Goal: Information Seeking & Learning: Learn about a topic

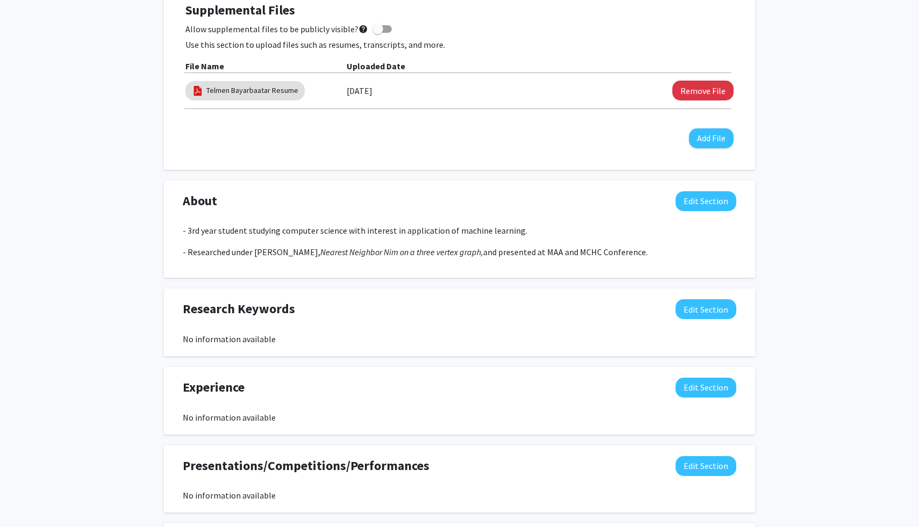
scroll to position [393, 0]
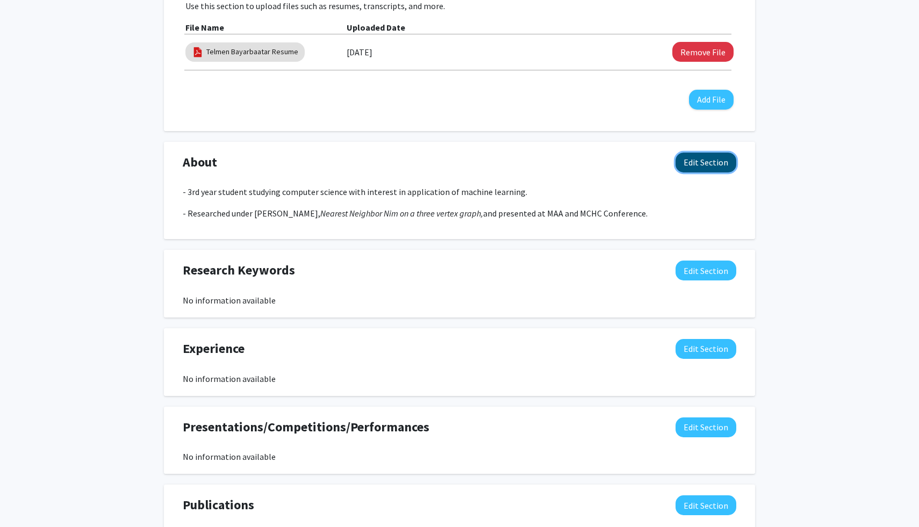
click at [706, 161] on button "Edit Section" at bounding box center [706, 163] width 61 height 20
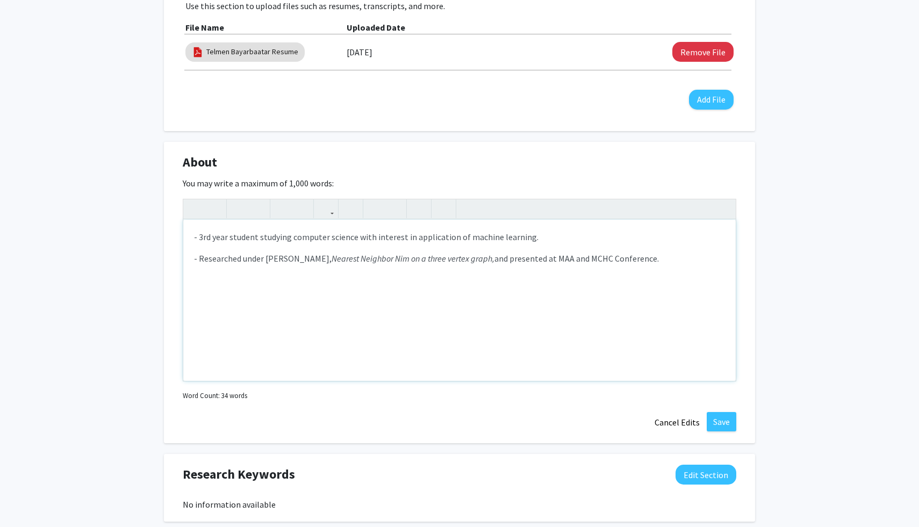
click at [666, 255] on p "- Researched under [PERSON_NAME], Nearest Neighbor Nim on a three vertex graph,…" at bounding box center [459, 258] width 531 height 13
type textarea "<p>- 3rd year student studying computer science with interest in application of…"
click at [371, 237] on p "- 3rd year student studying computer science with interest in application of ma…" at bounding box center [459, 237] width 531 height 13
click at [718, 421] on button "Save" at bounding box center [722, 421] width 30 height 19
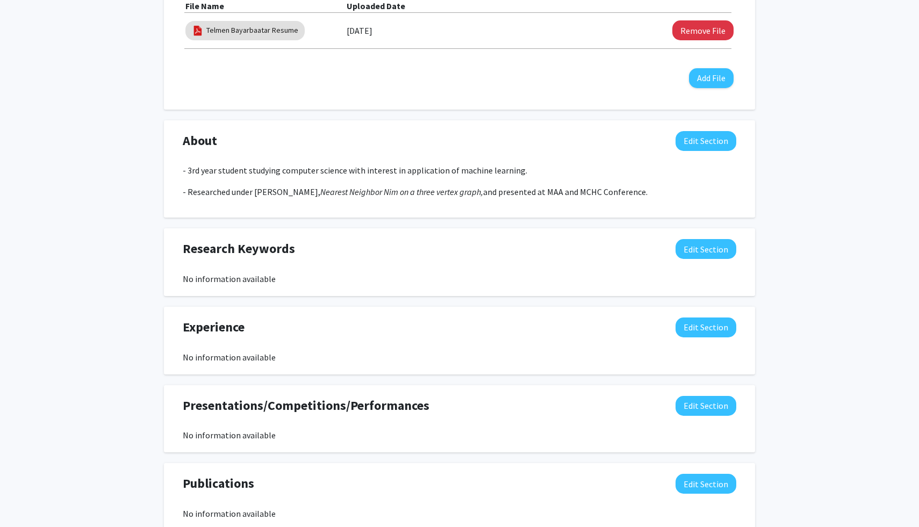
scroll to position [415, 0]
click at [698, 251] on button "Edit Section" at bounding box center [706, 249] width 61 height 20
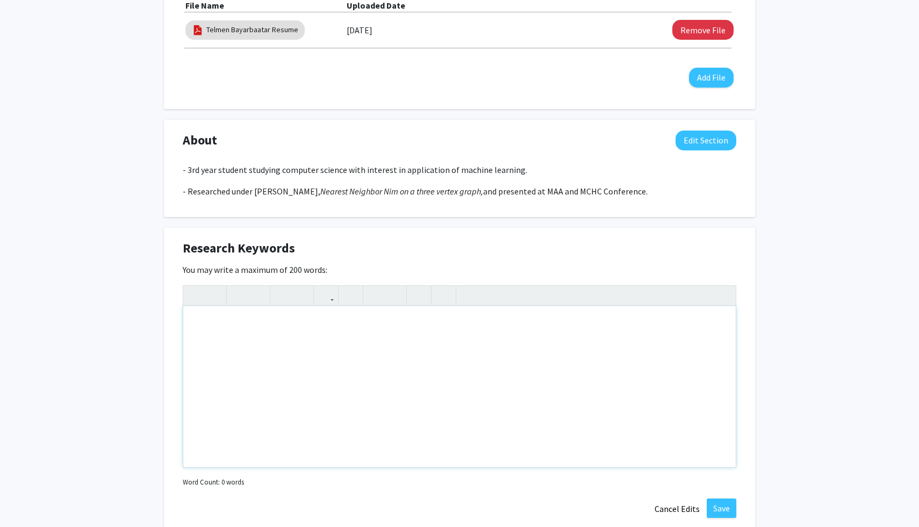
click at [562, 367] on div "Note to users with screen readers: Please deactivate our accessibility plugin f…" at bounding box center [459, 386] width 553 height 161
click at [676, 507] on button "Cancel Edits" at bounding box center [677, 509] width 59 height 20
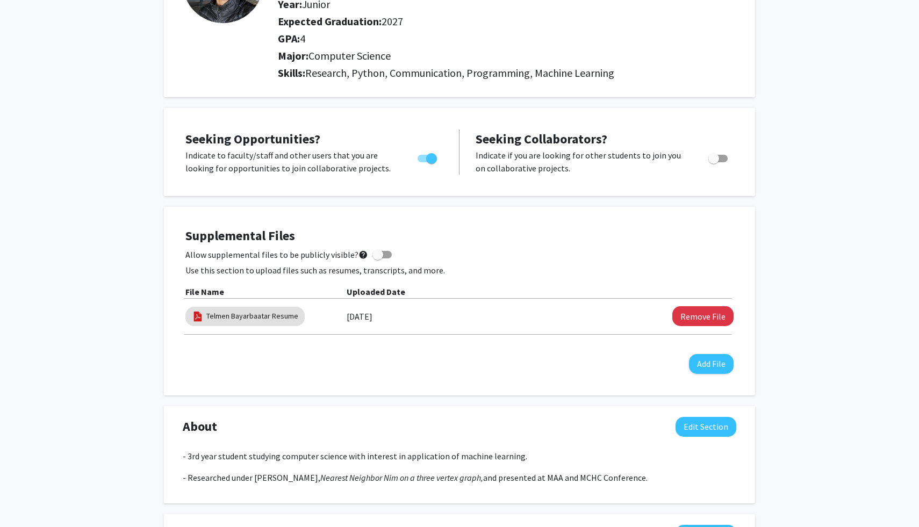
scroll to position [0, 0]
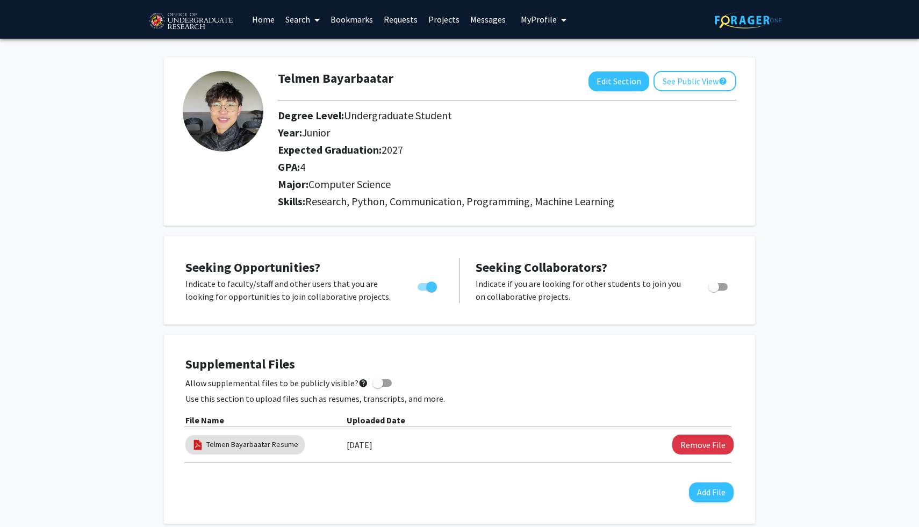
click at [700, 92] on div at bounding box center [507, 100] width 475 height 18
click at [699, 87] on button "See Public View help" at bounding box center [695, 81] width 83 height 20
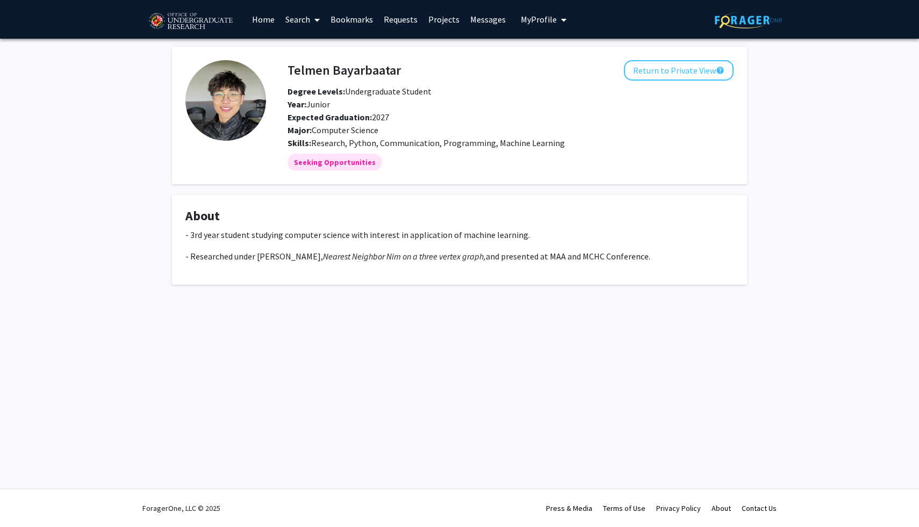
click at [263, 19] on link "Home" at bounding box center [263, 20] width 33 height 38
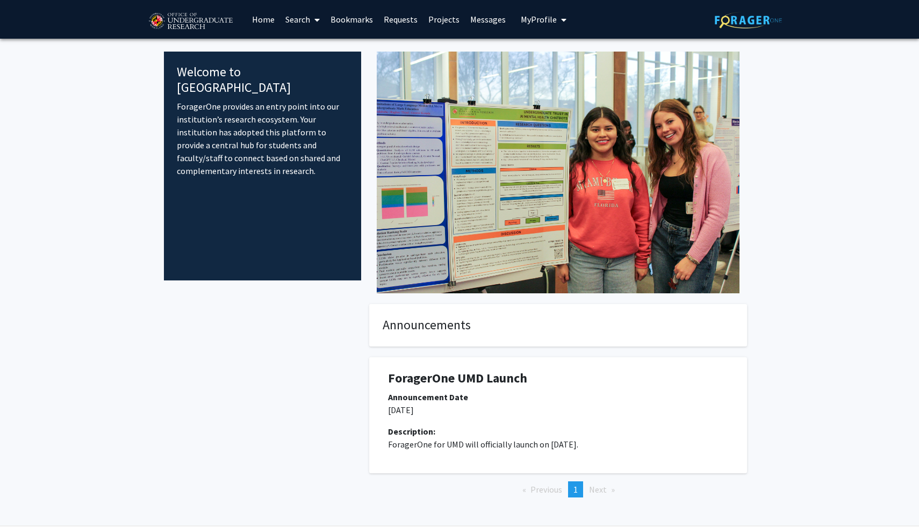
click at [294, 21] on link "Search" at bounding box center [302, 20] width 45 height 38
click at [310, 47] on span "Faculty/Staff" at bounding box center [319, 50] width 79 height 22
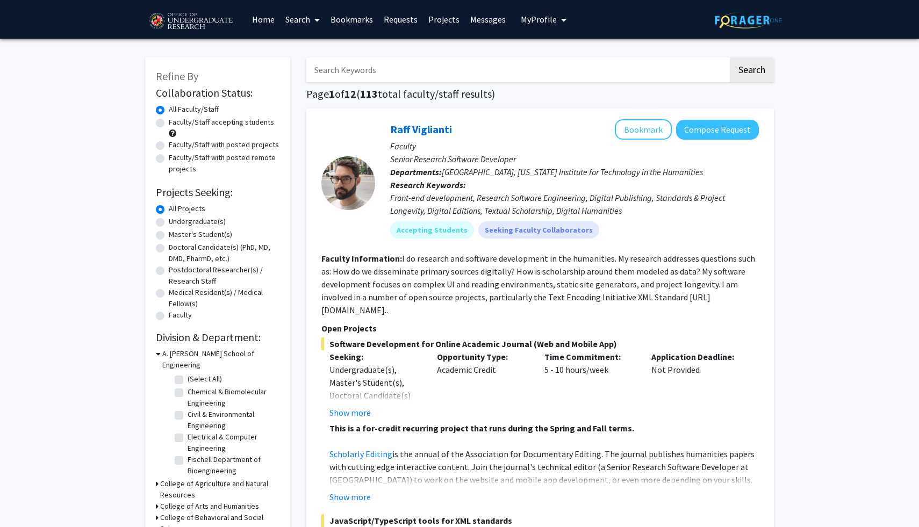
click at [169, 124] on label "Faculty/Staff accepting students" at bounding box center [221, 122] width 105 height 11
click at [169, 124] on input "Faculty/Staff accepting students" at bounding box center [172, 120] width 7 height 7
radio input "true"
click at [169, 110] on label "All Faculty/Staff" at bounding box center [194, 109] width 50 height 11
click at [169, 110] on input "All Faculty/Staff" at bounding box center [172, 107] width 7 height 7
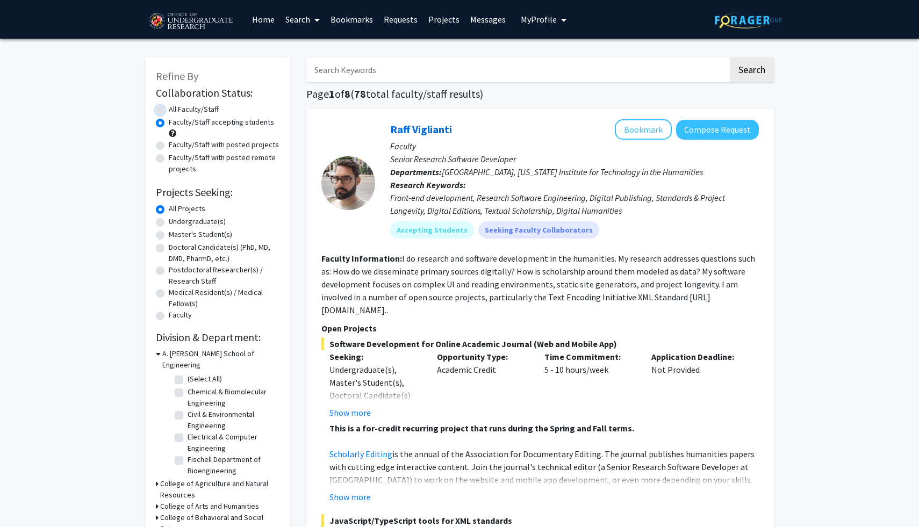
radio input "true"
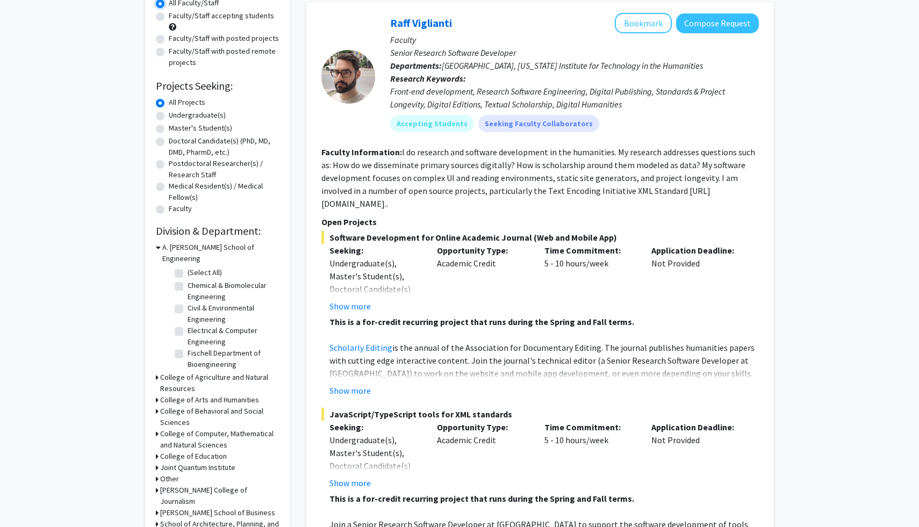
scroll to position [109, 0]
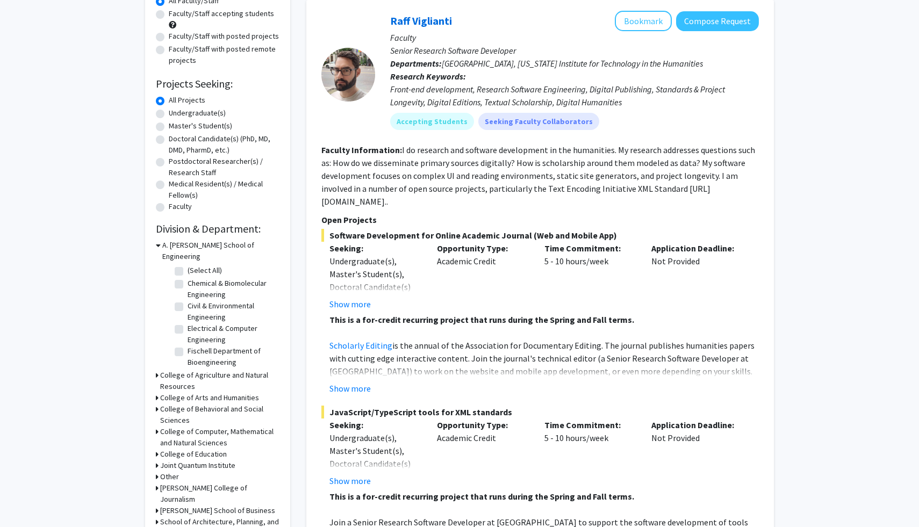
click at [169, 113] on label "Undergraduate(s)" at bounding box center [197, 113] width 57 height 11
click at [169, 113] on input "Undergraduate(s)" at bounding box center [172, 111] width 7 height 7
radio input "true"
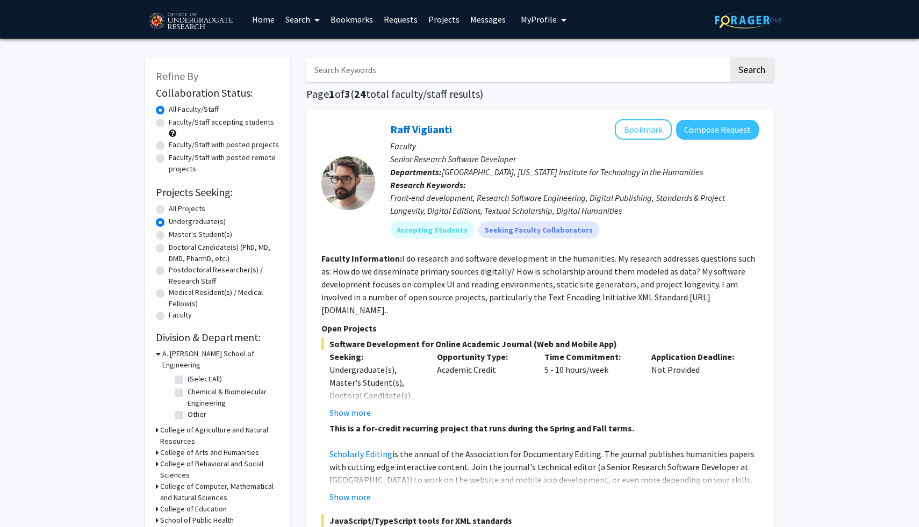
click at [427, 72] on input "Search Keywords" at bounding box center [517, 70] width 422 height 25
click at [432, 59] on input "Search Keywords" at bounding box center [517, 70] width 422 height 25
click at [435, 37] on link "Projects" at bounding box center [444, 20] width 42 height 38
click at [388, 80] on input "Search Keywords" at bounding box center [517, 70] width 422 height 25
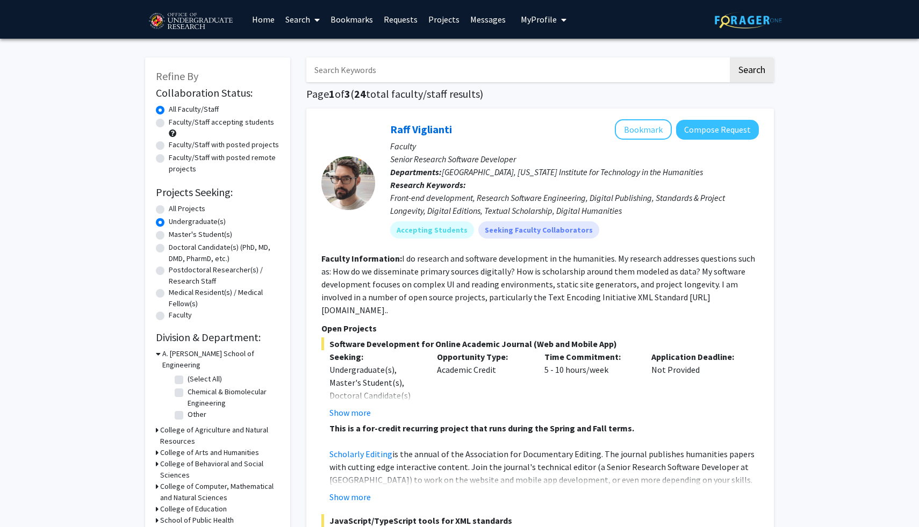
type input "machine"
click at [730, 58] on button "Search" at bounding box center [752, 70] width 44 height 25
radio input "true"
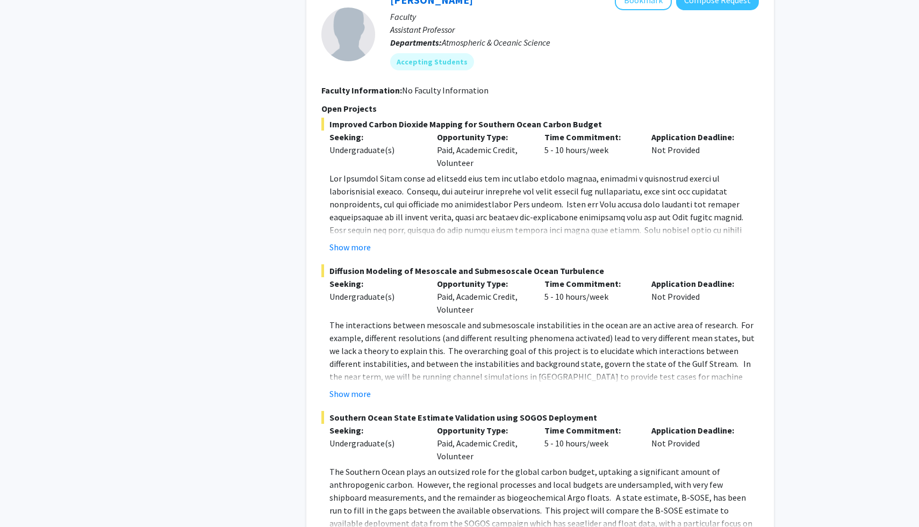
scroll to position [1087, 0]
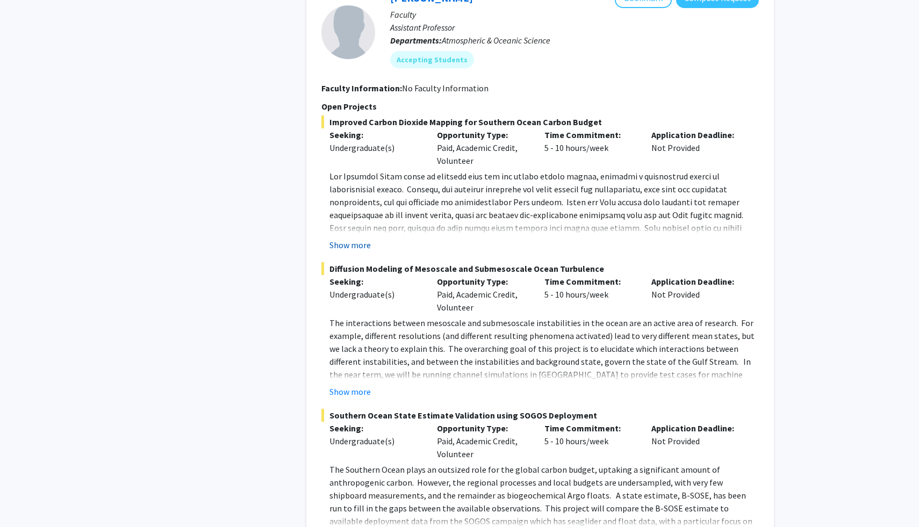
click at [355, 239] on button "Show more" at bounding box center [350, 245] width 41 height 13
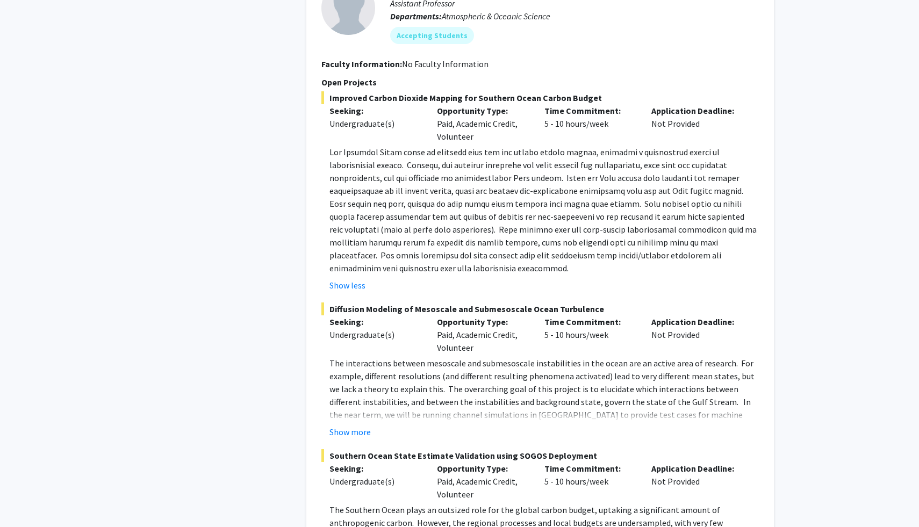
scroll to position [1112, 0]
